Goal: Navigation & Orientation: Find specific page/section

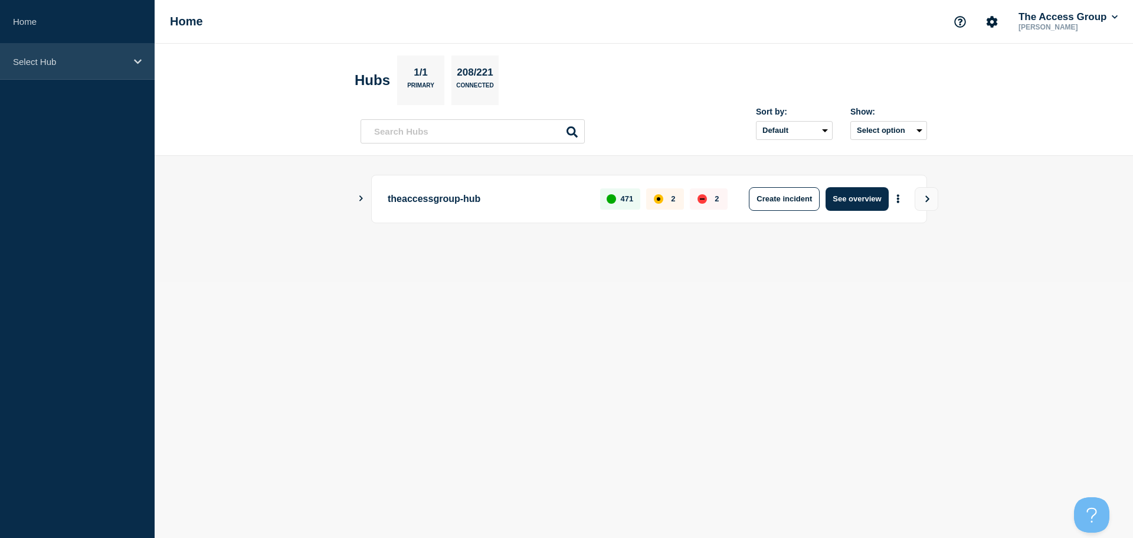
click at [112, 63] on p "Select Hub" at bounding box center [69, 62] width 113 height 10
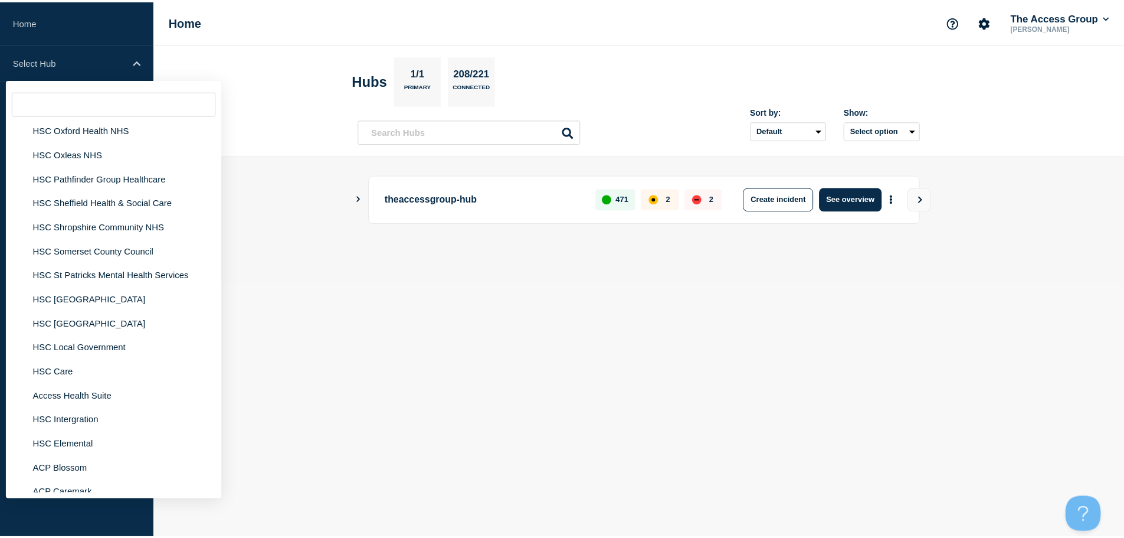
scroll to position [2715, 0]
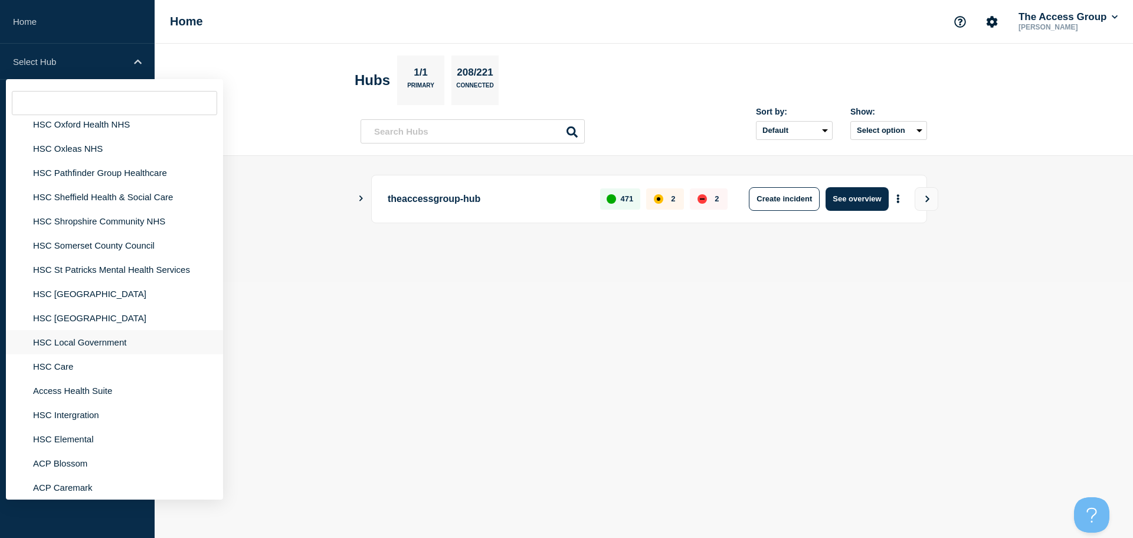
click at [104, 330] on li "HSC Local Government" at bounding box center [114, 342] width 217 height 24
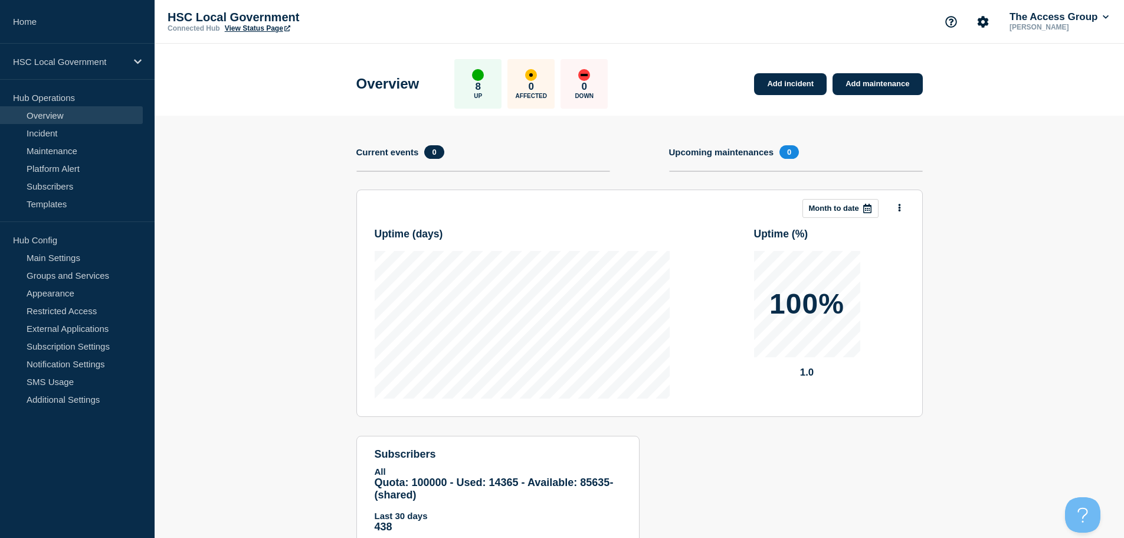
click at [253, 28] on link "View Status Page" at bounding box center [258, 28] width 66 height 8
click at [84, 293] on link "Appearance" at bounding box center [71, 293] width 143 height 18
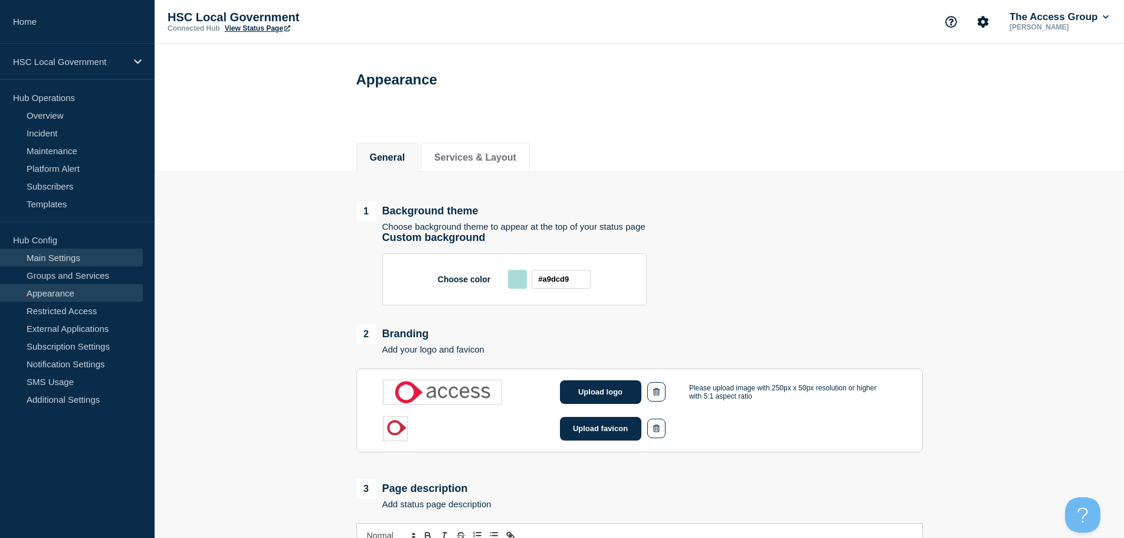
click at [57, 250] on link "Main Settings" at bounding box center [71, 258] width 143 height 18
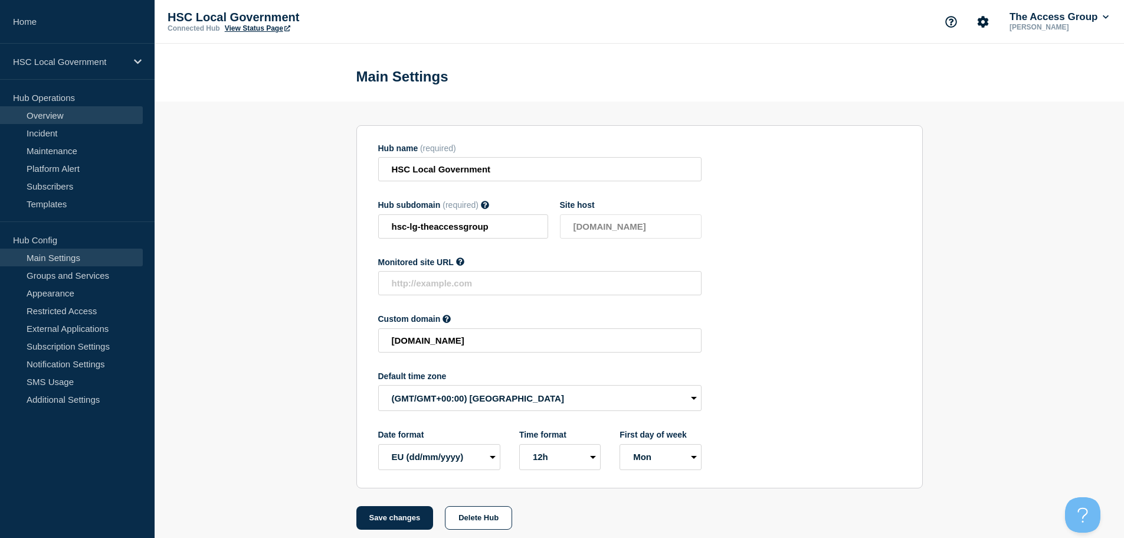
click at [49, 122] on link "Overview" at bounding box center [71, 115] width 143 height 18
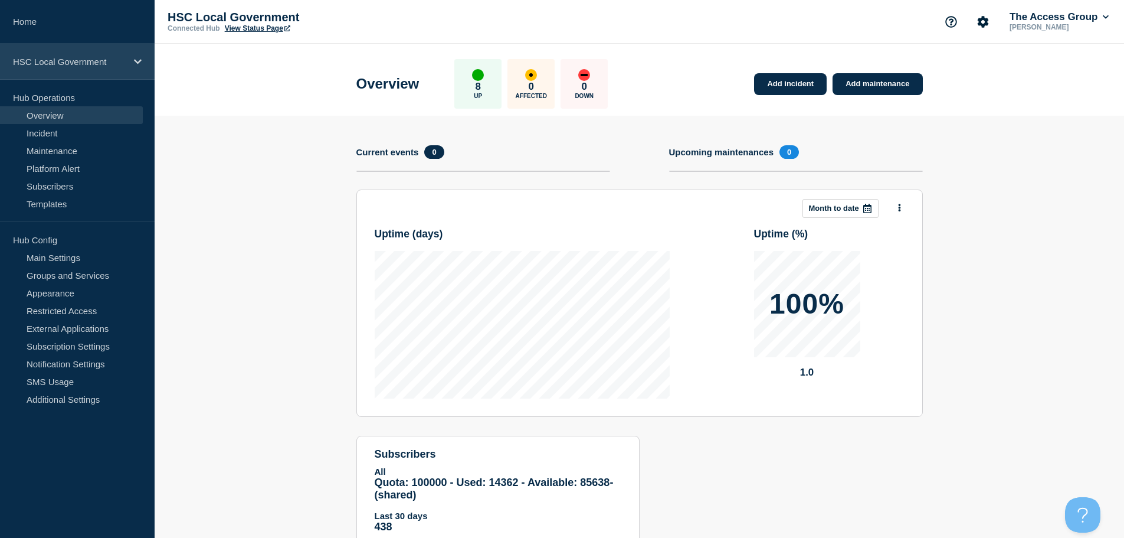
click at [115, 67] on div "HSC Local Government" at bounding box center [77, 62] width 155 height 36
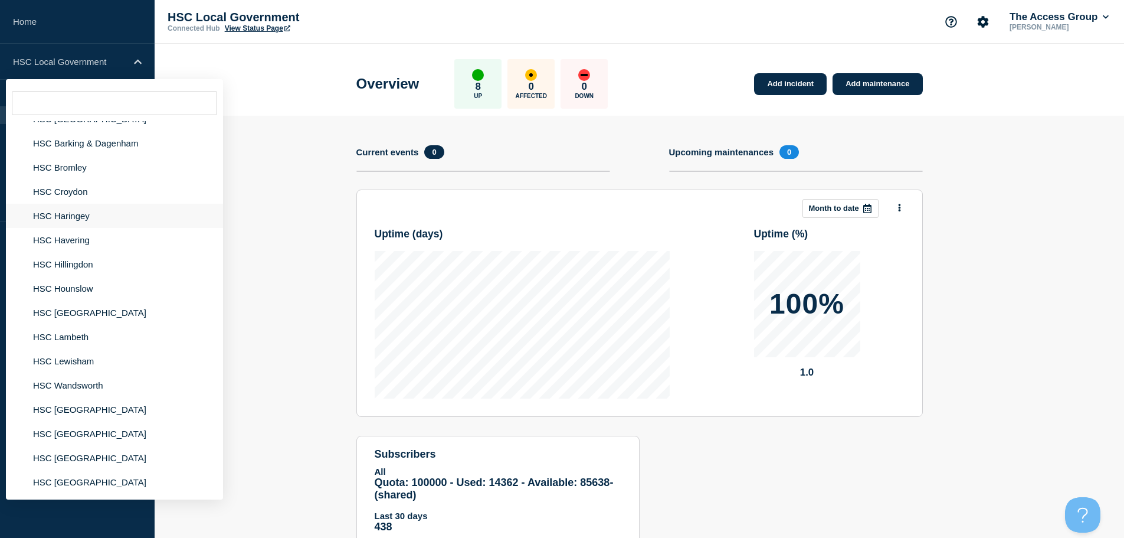
scroll to position [1594, 0]
